Goal: Task Accomplishment & Management: Complete application form

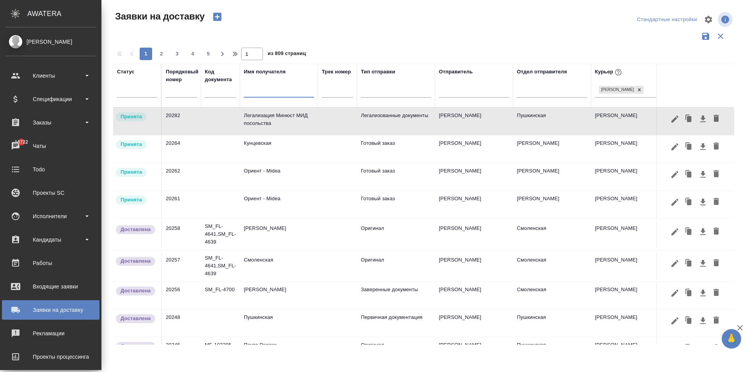
click at [295, 123] on td "Легализация Минюст МИД посольства" at bounding box center [279, 121] width 78 height 27
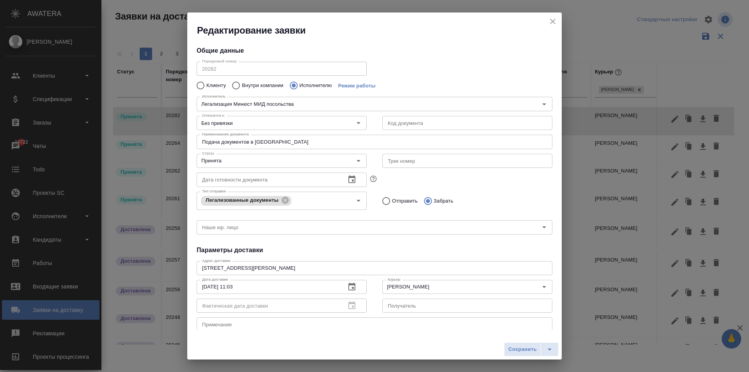
type input "[PERSON_NAME]"
click at [401, 126] on input "text" at bounding box center [467, 123] width 170 height 14
click at [285, 124] on input "Без привязки" at bounding box center [268, 122] width 139 height 9
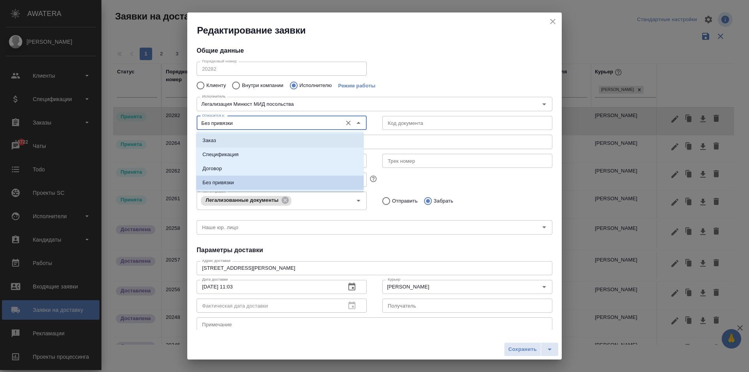
click at [214, 143] on p "Заказ" at bounding box center [209, 140] width 14 height 8
type input "Заказ"
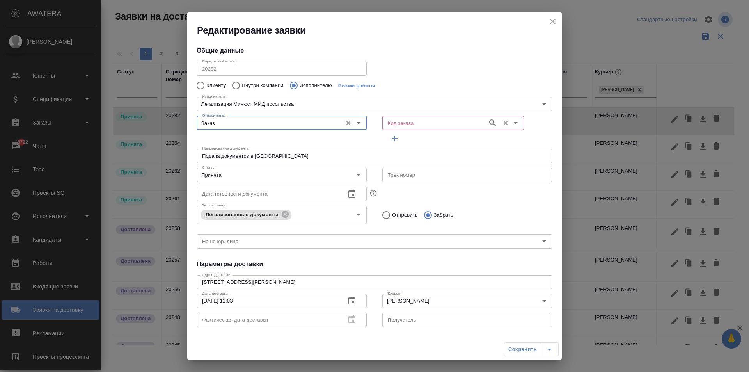
click at [407, 122] on input "Код заказа" at bounding box center [434, 122] width 99 height 9
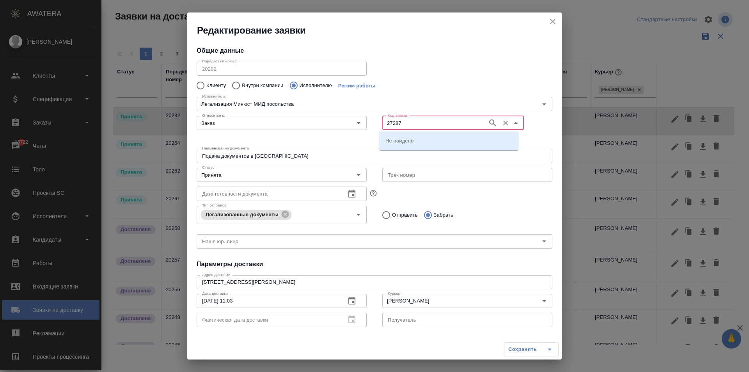
type input "27287"
click at [413, 143] on p "D_FL-27287" at bounding box center [399, 140] width 29 height 8
type input "(МБ) ООО "Монблан""
type input "Легализация Минюст МИД посольства"
type input "D_FL-27287"
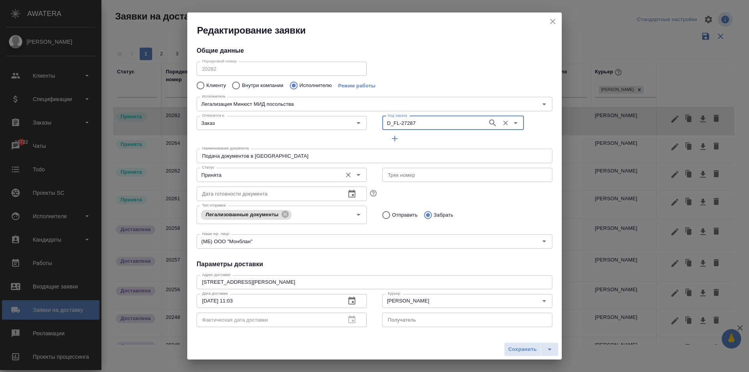
click at [225, 177] on input "Принята" at bounding box center [268, 174] width 139 height 9
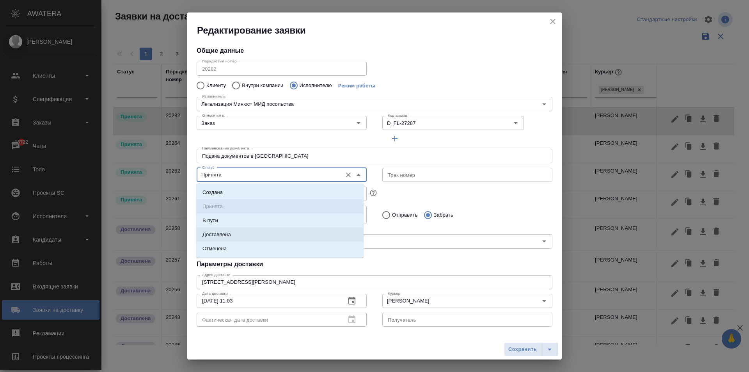
click at [241, 235] on li "Доставлена" at bounding box center [279, 234] width 167 height 14
type input "Доставлена"
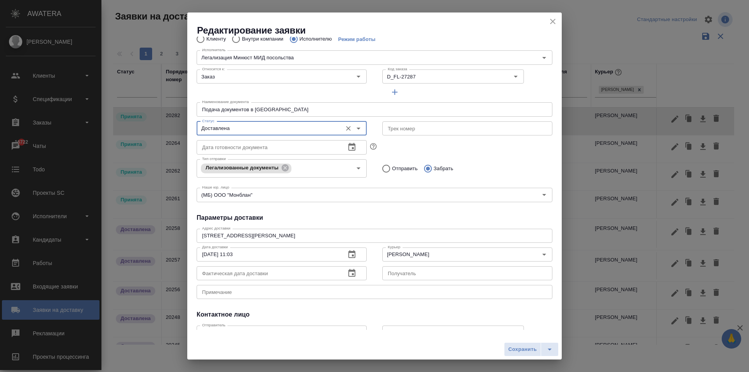
scroll to position [99, 0]
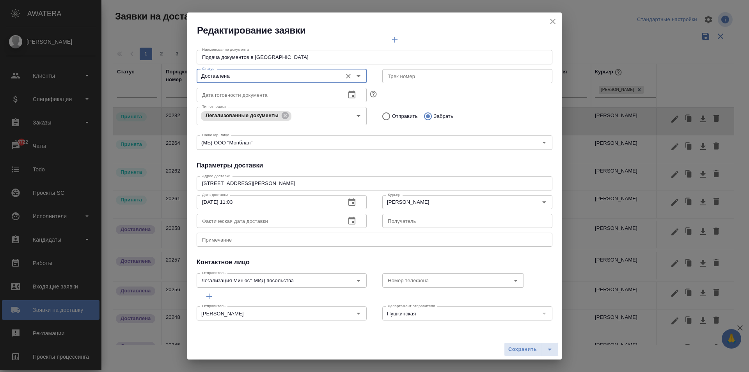
click at [383, 113] on input "Отправить" at bounding box center [385, 116] width 14 height 16
radio input "true"
click at [351, 220] on icon "button" at bounding box center [351, 220] width 9 height 9
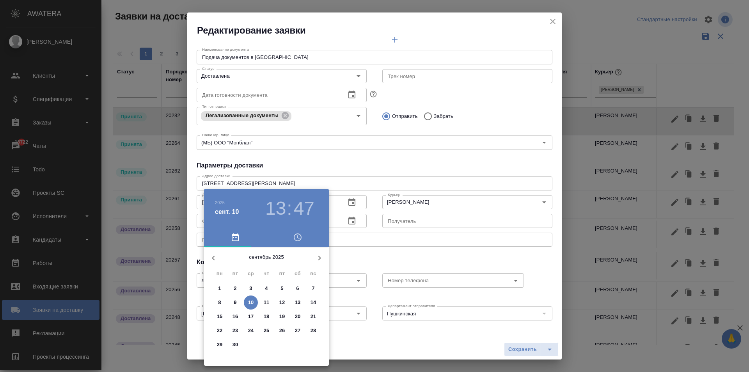
click at [254, 304] on span "10" at bounding box center [251, 302] width 14 height 8
type input "[DATE] 13:47"
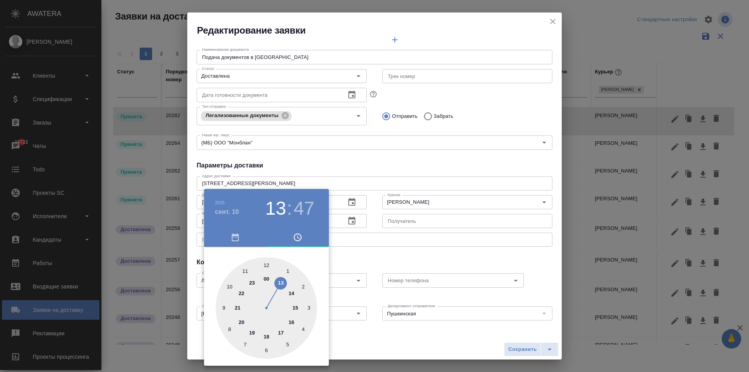
click at [424, 262] on div at bounding box center [374, 186] width 749 height 372
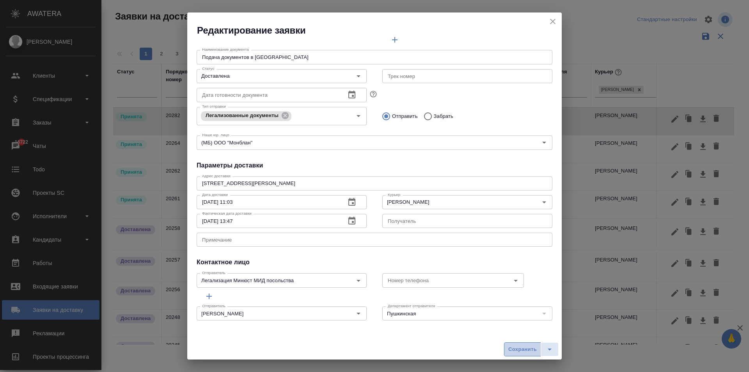
click at [519, 354] on button "Сохранить" at bounding box center [522, 349] width 37 height 14
type input "Без привязки"
type input "Принята"
radio input "false"
radio input "true"
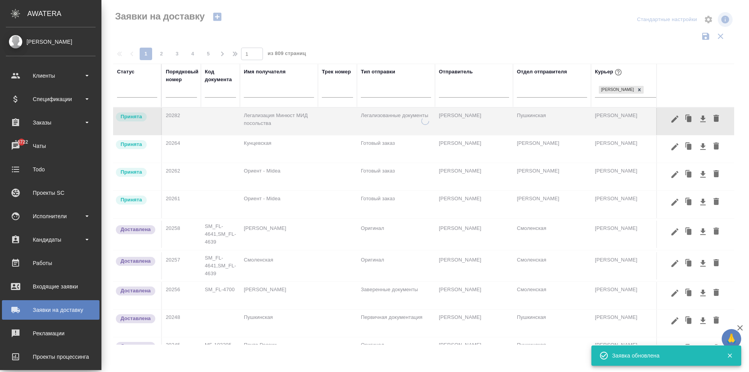
scroll to position [0, 0]
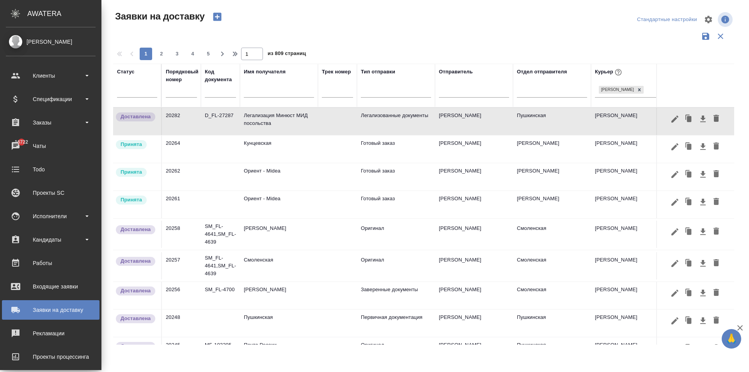
click at [252, 89] on input "text" at bounding box center [279, 92] width 70 height 10
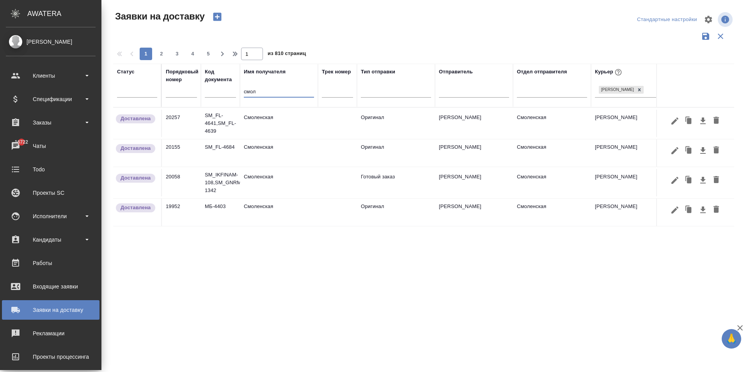
type input "смол"
click at [286, 126] on td "Смоленская" at bounding box center [279, 123] width 78 height 27
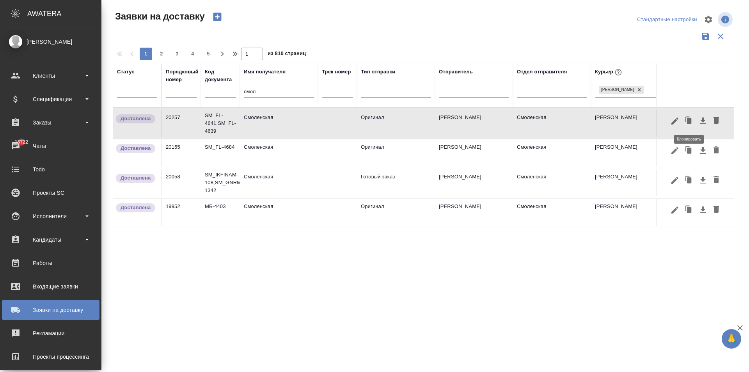
click at [689, 122] on icon "button" at bounding box center [689, 121] width 5 height 6
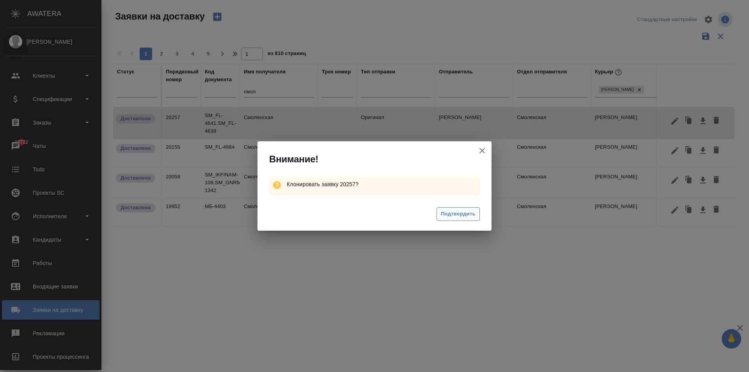
click at [457, 211] on span "Подтвердить" at bounding box center [458, 213] width 35 height 9
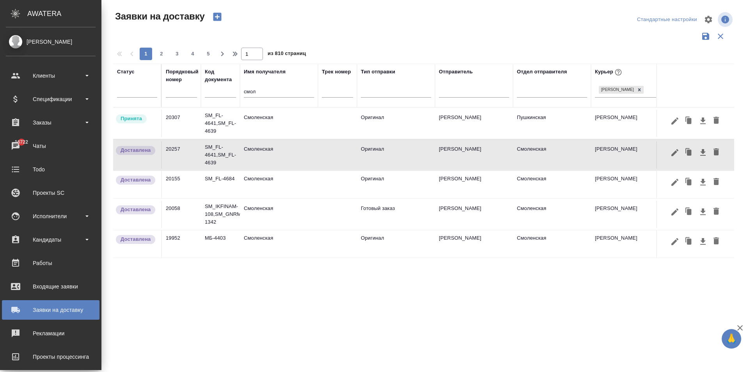
click at [243, 119] on td "Смоленская" at bounding box center [279, 123] width 78 height 27
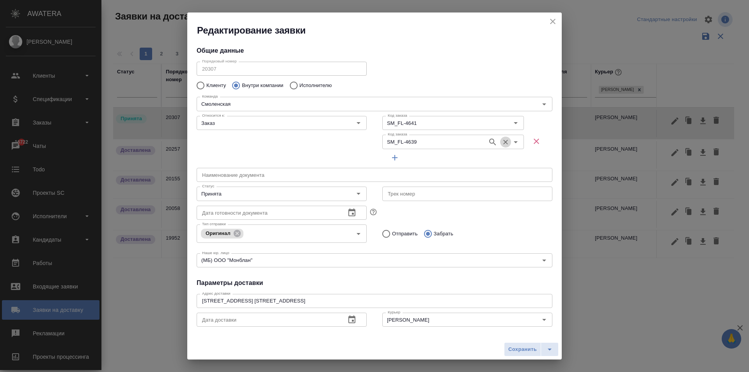
click at [503, 140] on icon "Очистить" at bounding box center [506, 142] width 8 height 8
click at [466, 124] on input "SM_FL-4641" at bounding box center [434, 122] width 99 height 9
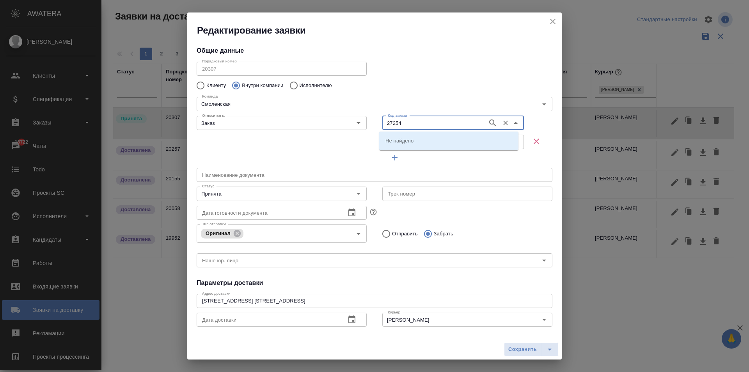
type input "27254"
click at [411, 144] on p "D_FL-27254" at bounding box center [399, 140] width 29 height 8
type input "D_FL-27254"
click at [223, 195] on input "Принята" at bounding box center [268, 193] width 139 height 9
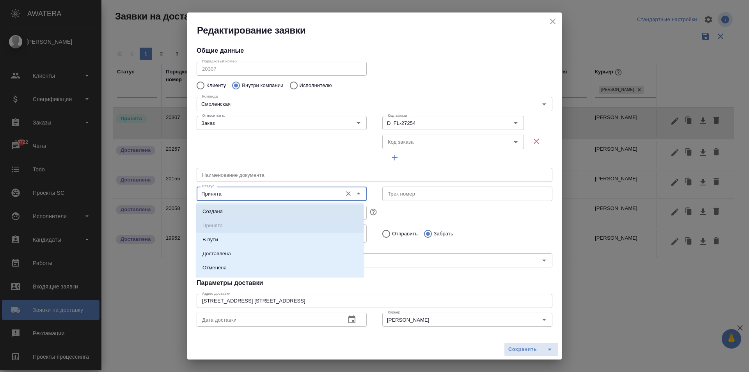
click at [275, 170] on input "text" at bounding box center [375, 175] width 356 height 14
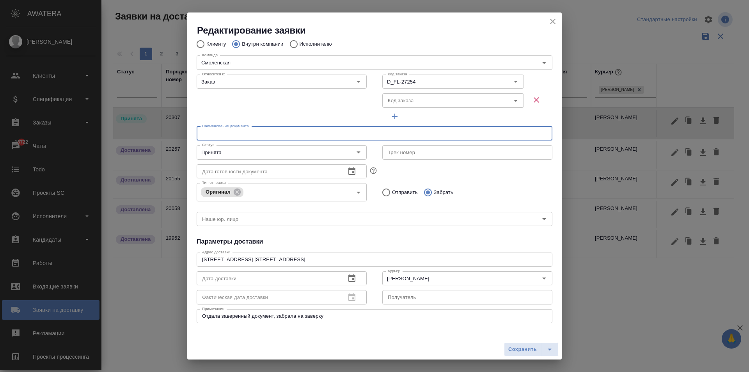
scroll to position [78, 0]
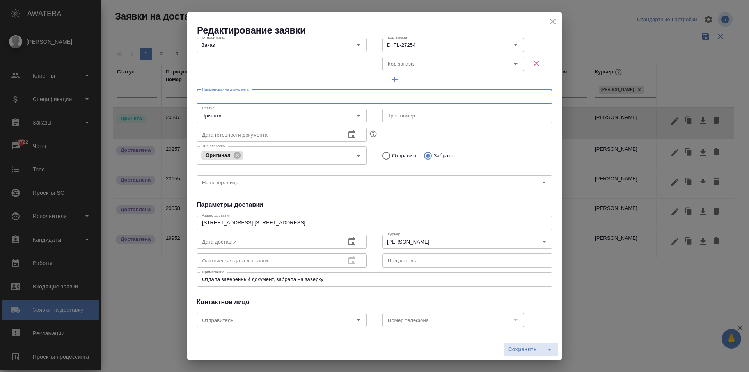
click at [297, 244] on input "text" at bounding box center [268, 241] width 143 height 14
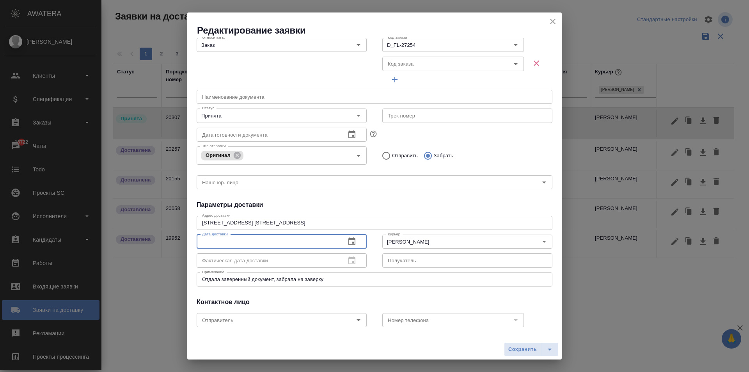
click at [347, 241] on icon "button" at bounding box center [351, 241] width 9 height 9
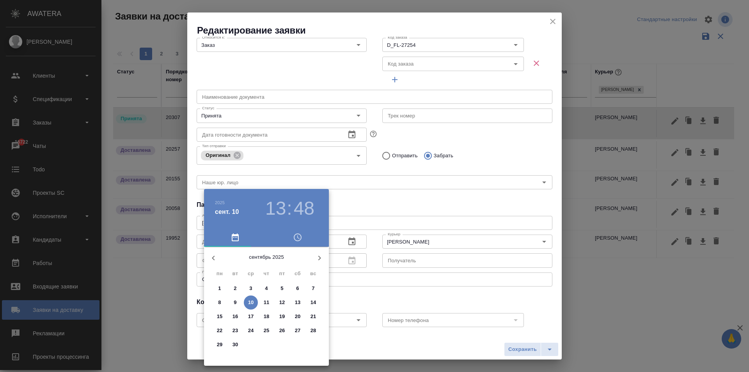
click at [252, 302] on p "10" at bounding box center [251, 302] width 6 height 8
type input "[DATE] 13:48"
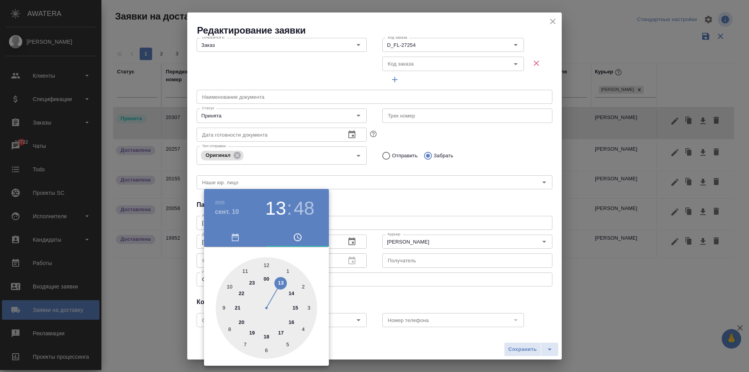
click at [406, 308] on div at bounding box center [374, 186] width 749 height 372
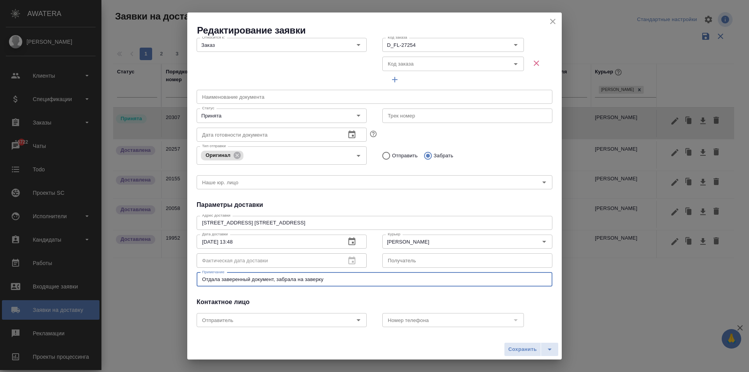
drag, startPoint x: 330, startPoint y: 280, endPoint x: 89, endPoint y: 264, distance: 242.0
click at [90, 264] on div "Редактирование заявки Общие данные Порядковый номер 20307 Порядковый номер Клие…" at bounding box center [374, 186] width 749 height 372
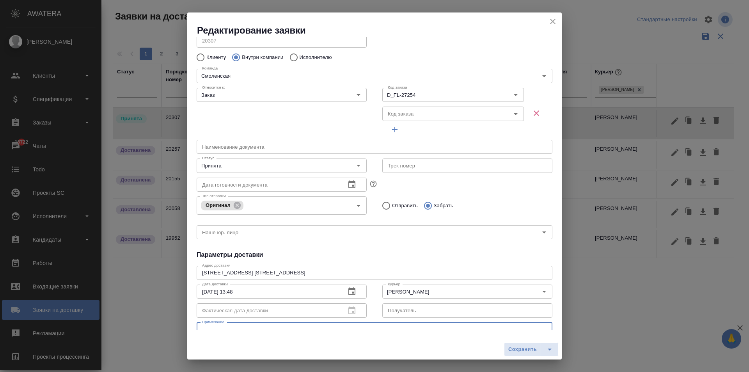
scroll to position [0, 0]
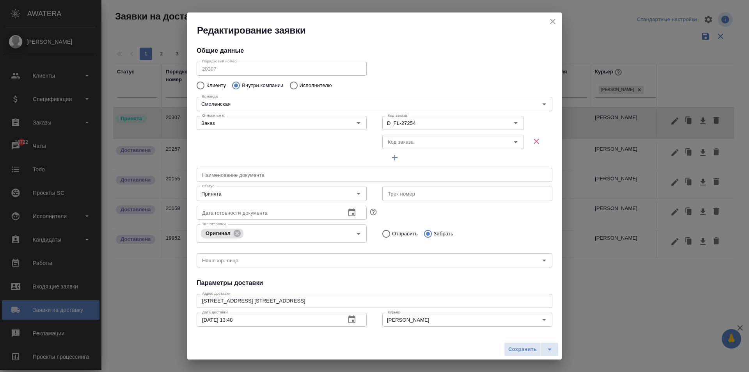
click at [269, 181] on input "text" at bounding box center [375, 175] width 356 height 14
click at [303, 142] on div "Относится к: Заказ Относится к:" at bounding box center [282, 138] width 186 height 67
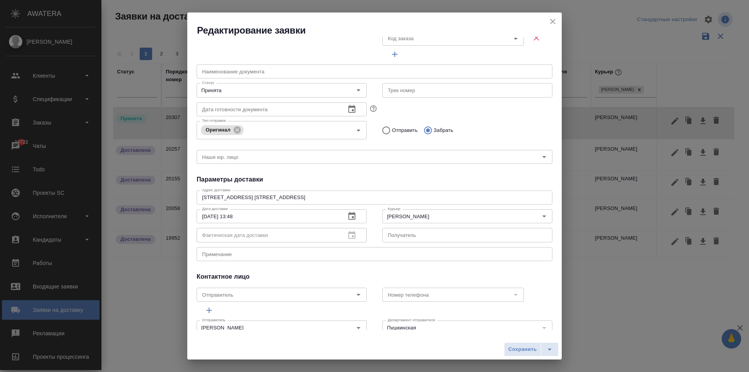
scroll to position [118, 0]
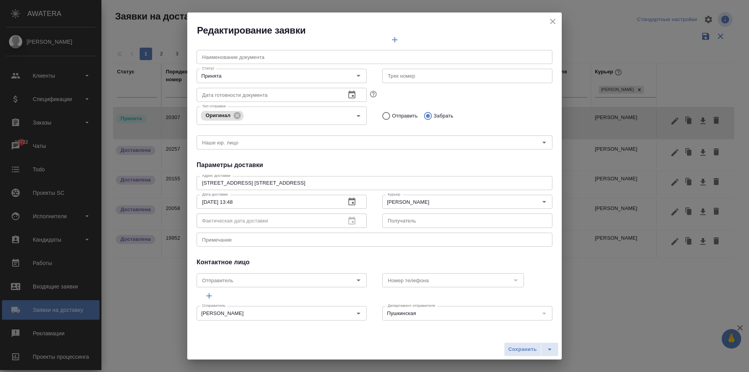
click at [252, 240] on textarea at bounding box center [374, 239] width 345 height 6
type textarea "Х"
type textarea "Забор заказа со Смоленки"
click at [519, 351] on span "Сохранить" at bounding box center [522, 349] width 28 height 9
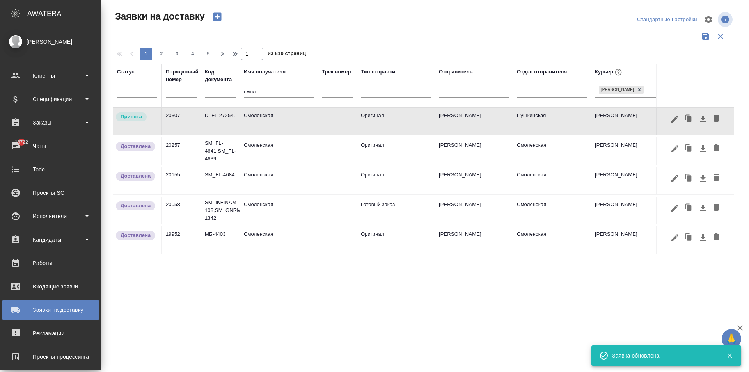
click at [343, 123] on td at bounding box center [337, 121] width 39 height 27
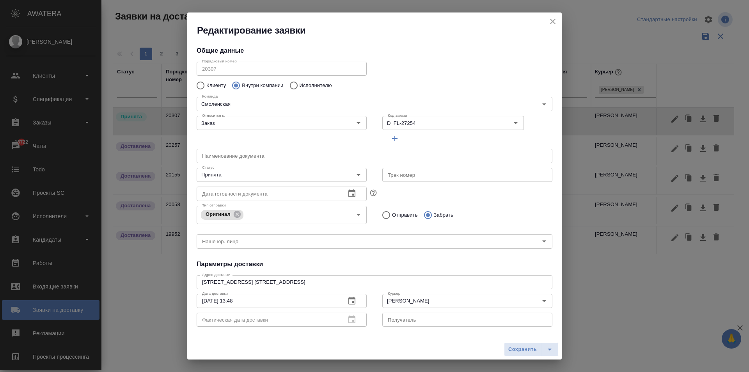
click at [555, 22] on icon "close" at bounding box center [552, 21] width 9 height 9
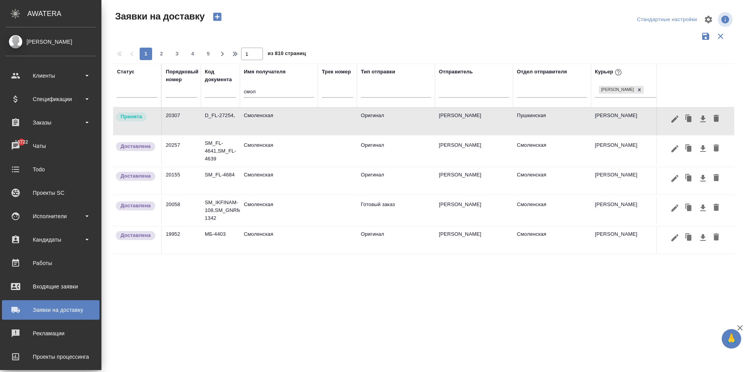
click at [266, 118] on td "Смоленская" at bounding box center [279, 121] width 78 height 27
click at [694, 119] on button "button" at bounding box center [688, 119] width 15 height 15
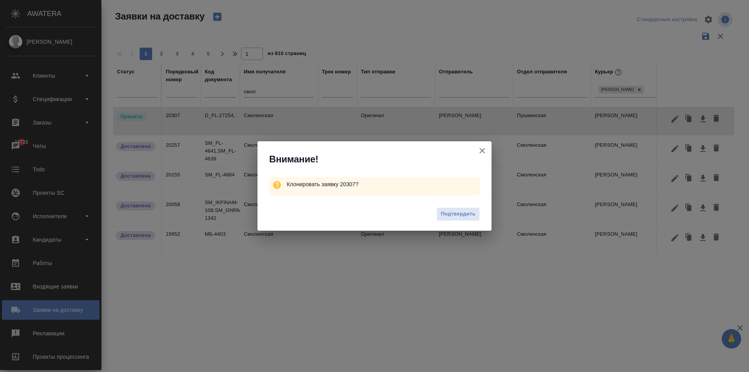
click at [465, 207] on div "Подтвердить" at bounding box center [374, 214] width 234 height 31
click at [462, 217] on span "Подтвердить" at bounding box center [458, 213] width 35 height 9
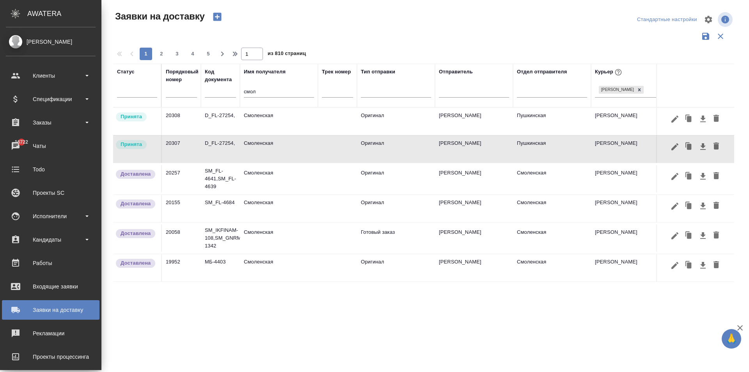
click at [264, 120] on td "Смоленская" at bounding box center [279, 121] width 78 height 27
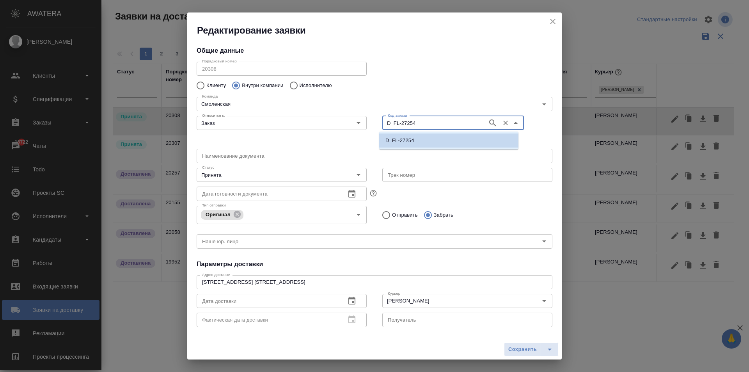
click at [418, 123] on input "D_FL-27254" at bounding box center [434, 122] width 99 height 9
type input "236"
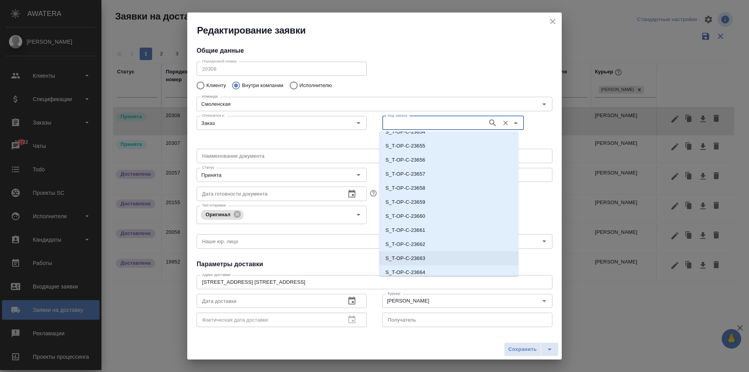
scroll to position [14206, 0]
click at [403, 253] on p "D_NF-236" at bounding box center [397, 254] width 24 height 8
type input "D_NF-236"
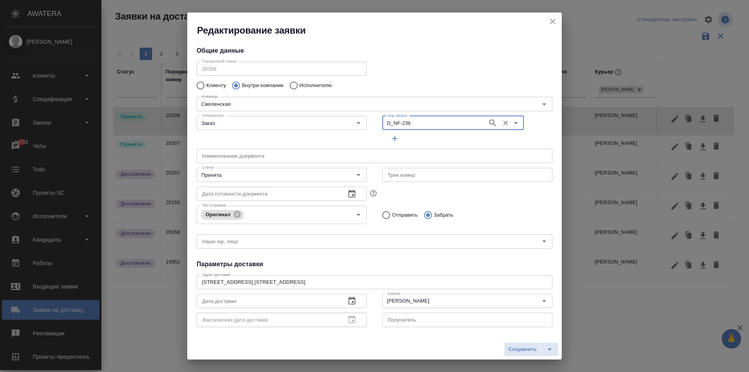
click at [351, 298] on icon "button" at bounding box center [351, 300] width 7 height 8
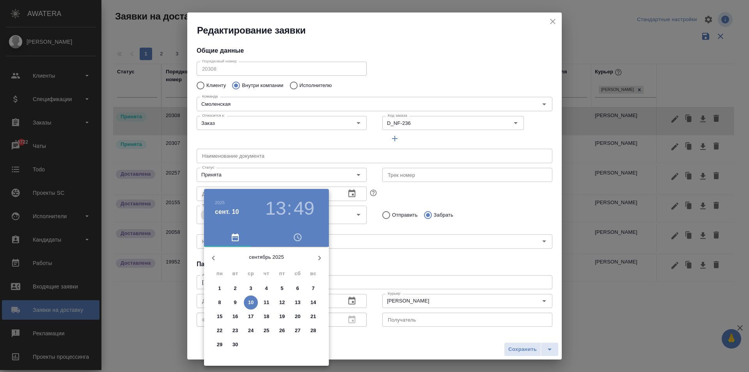
click at [266, 303] on p "11" at bounding box center [267, 302] width 6 height 8
type input "[DATE] 13:49"
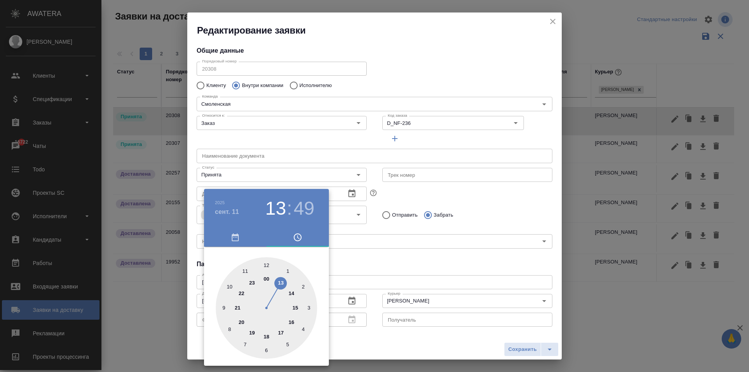
click at [369, 274] on div at bounding box center [374, 186] width 749 height 372
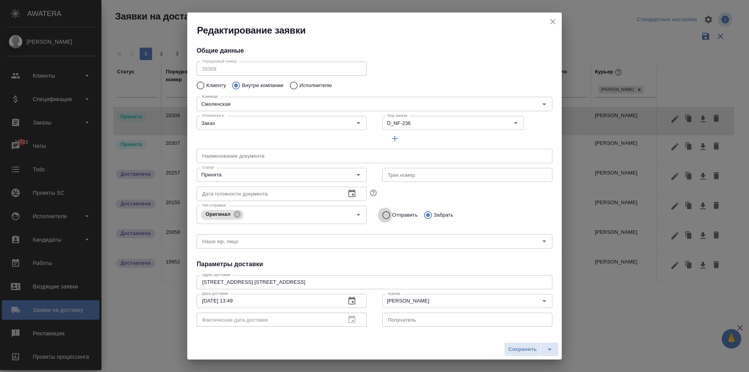
click at [382, 215] on input "Отправить" at bounding box center [385, 215] width 14 height 16
radio input "true"
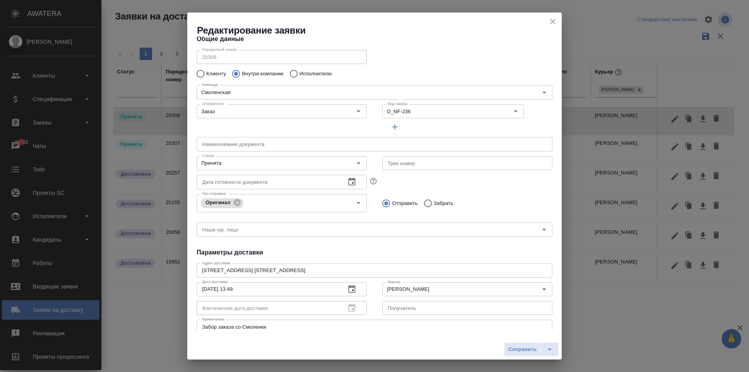
scroll to position [0, 0]
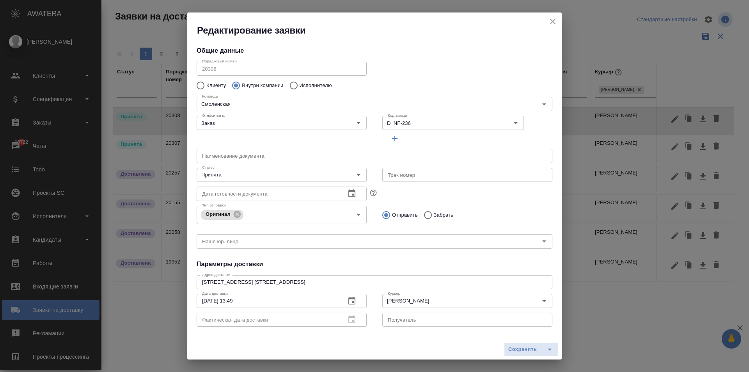
click at [241, 158] on input "text" at bounding box center [375, 156] width 356 height 14
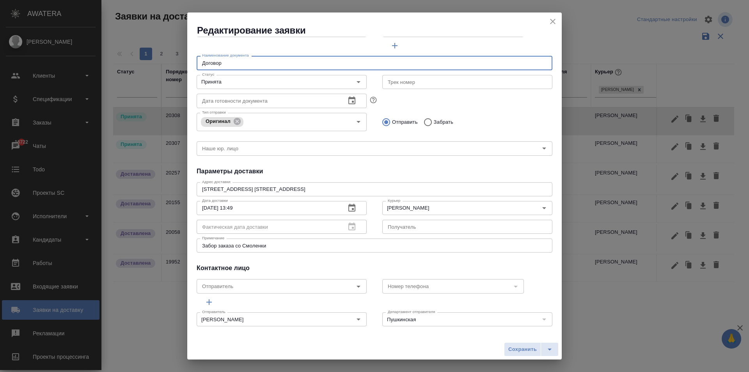
scroll to position [99, 0]
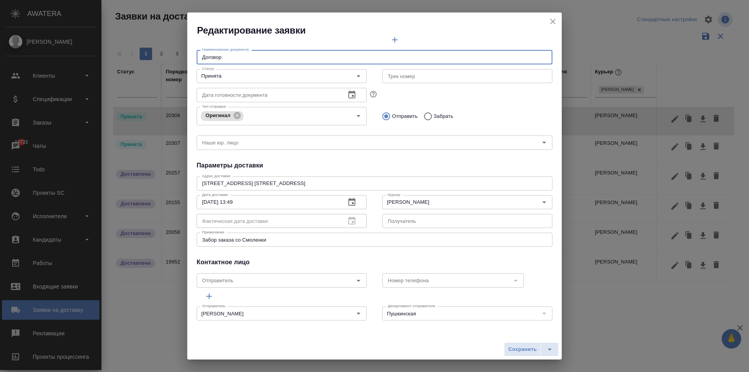
type input "Договор"
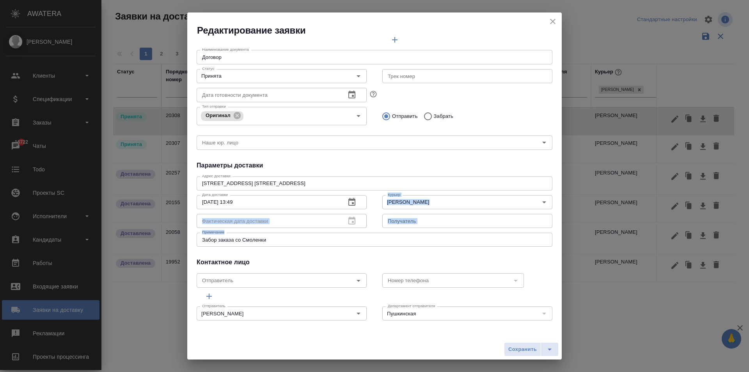
drag, startPoint x: 290, startPoint y: 245, endPoint x: 102, endPoint y: 240, distance: 188.0
click at [102, 240] on div "Редактирование заявки Общие данные Порядковый номер 20308 Порядковый номер Клие…" at bounding box center [374, 186] width 749 height 372
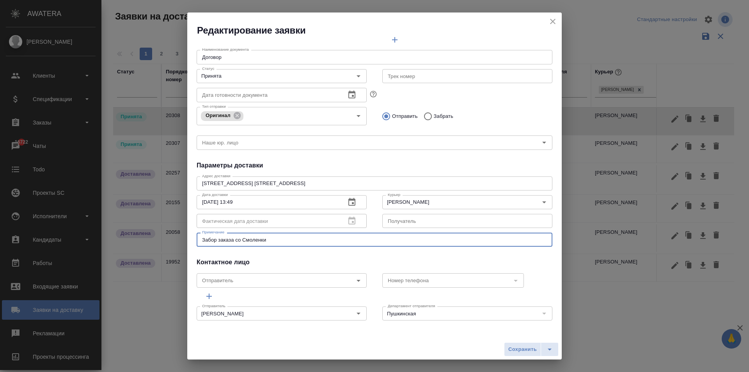
drag, startPoint x: 272, startPoint y: 237, endPoint x: 124, endPoint y: 236, distance: 147.8
click at [124, 236] on div "Редактирование заявки Общие данные Порядковый номер 20308 Порядковый номер Клие…" at bounding box center [374, 186] width 749 height 372
click at [517, 354] on button "Сохранить" at bounding box center [522, 349] width 37 height 14
